Goal: Task Accomplishment & Management: Complete application form

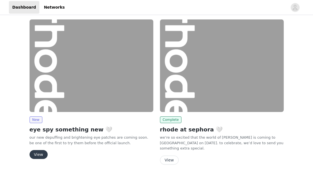
scroll to position [7, 0]
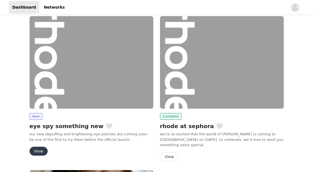
click at [38, 151] on button "View" at bounding box center [38, 151] width 18 height 9
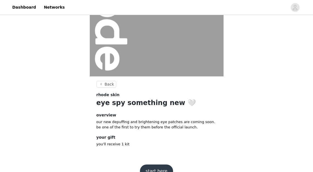
scroll to position [86, 0]
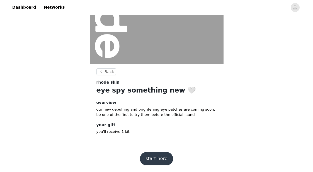
click at [157, 158] on button "start here" at bounding box center [156, 158] width 33 height 13
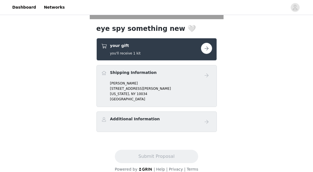
scroll to position [138, 0]
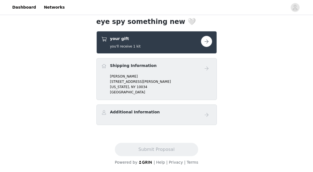
click at [213, 40] on div "your gift you'll receive 1 kit" at bounding box center [156, 42] width 120 height 23
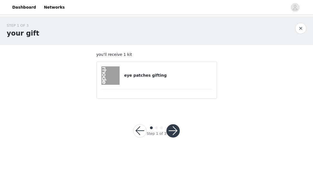
click at [173, 128] on button "button" at bounding box center [172, 130] width 13 height 13
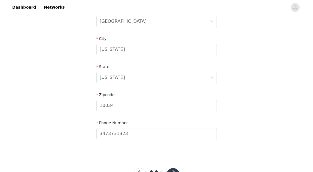
scroll to position [207, 0]
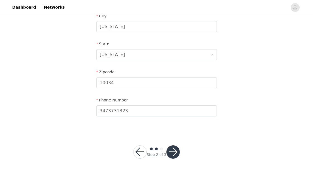
click at [177, 153] on button "button" at bounding box center [172, 152] width 13 height 13
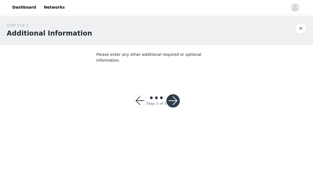
click at [172, 98] on button "button" at bounding box center [172, 100] width 13 height 13
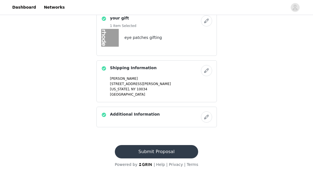
scroll to position [161, 0]
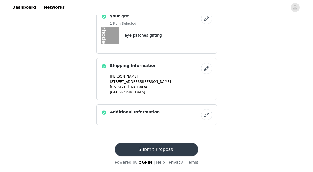
click at [169, 149] on button "Submit Proposal" at bounding box center [156, 149] width 83 height 13
